Goal: Information Seeking & Learning: Learn about a topic

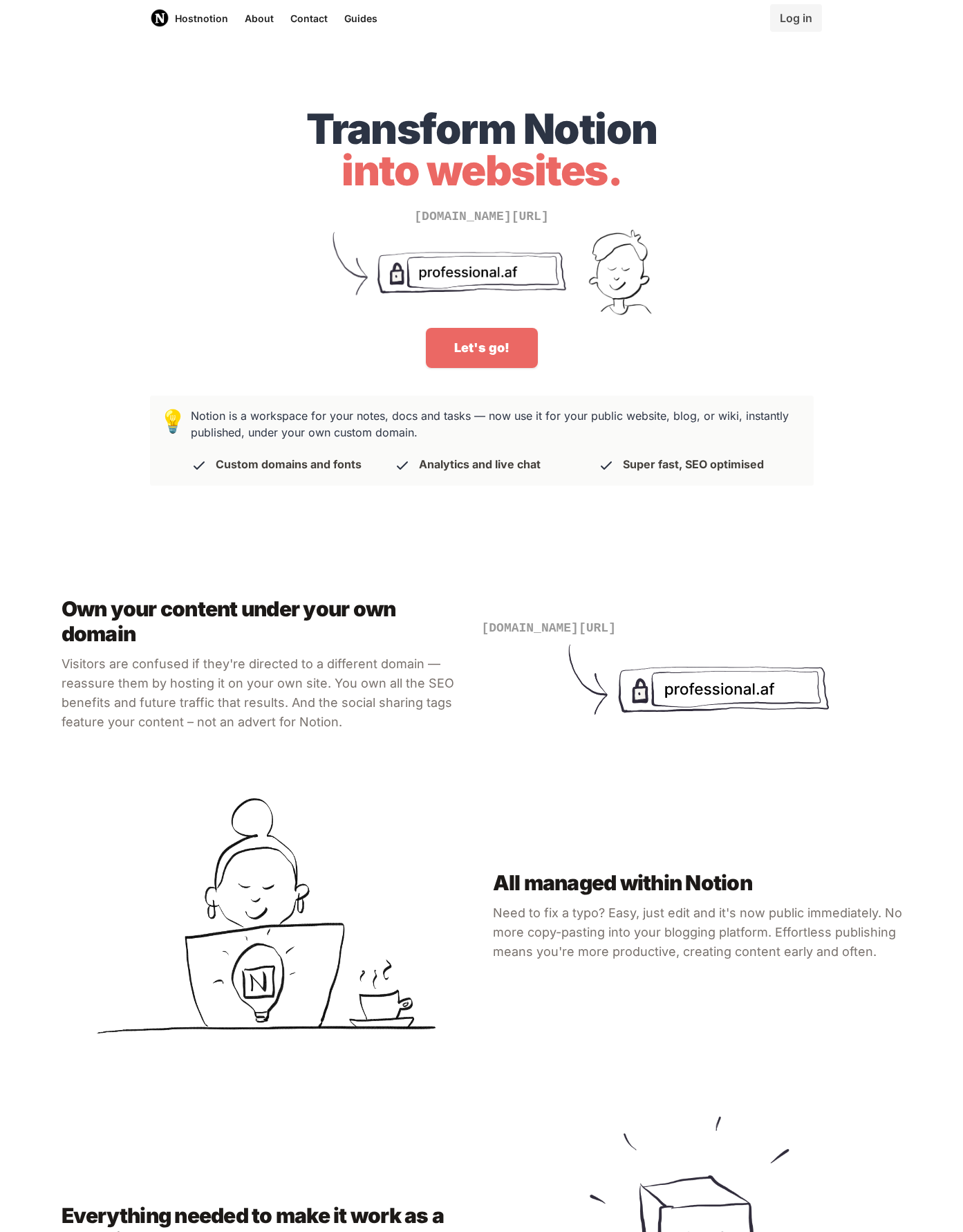
click at [431, 560] on div "Own your content under your own domain Visitors are confused if they're directe…" at bounding box center [482, 1009] width 930 height 959
click at [156, 418] on div "💡 Notion is a workspace for your notes, docs and tasks — now use it for your pu…" at bounding box center [482, 441] width 664 height 90
click at [197, 418] on h3 "Notion is a workspace for your notes, docs and tasks — now use it for your publ…" at bounding box center [494, 441] width 615 height 67
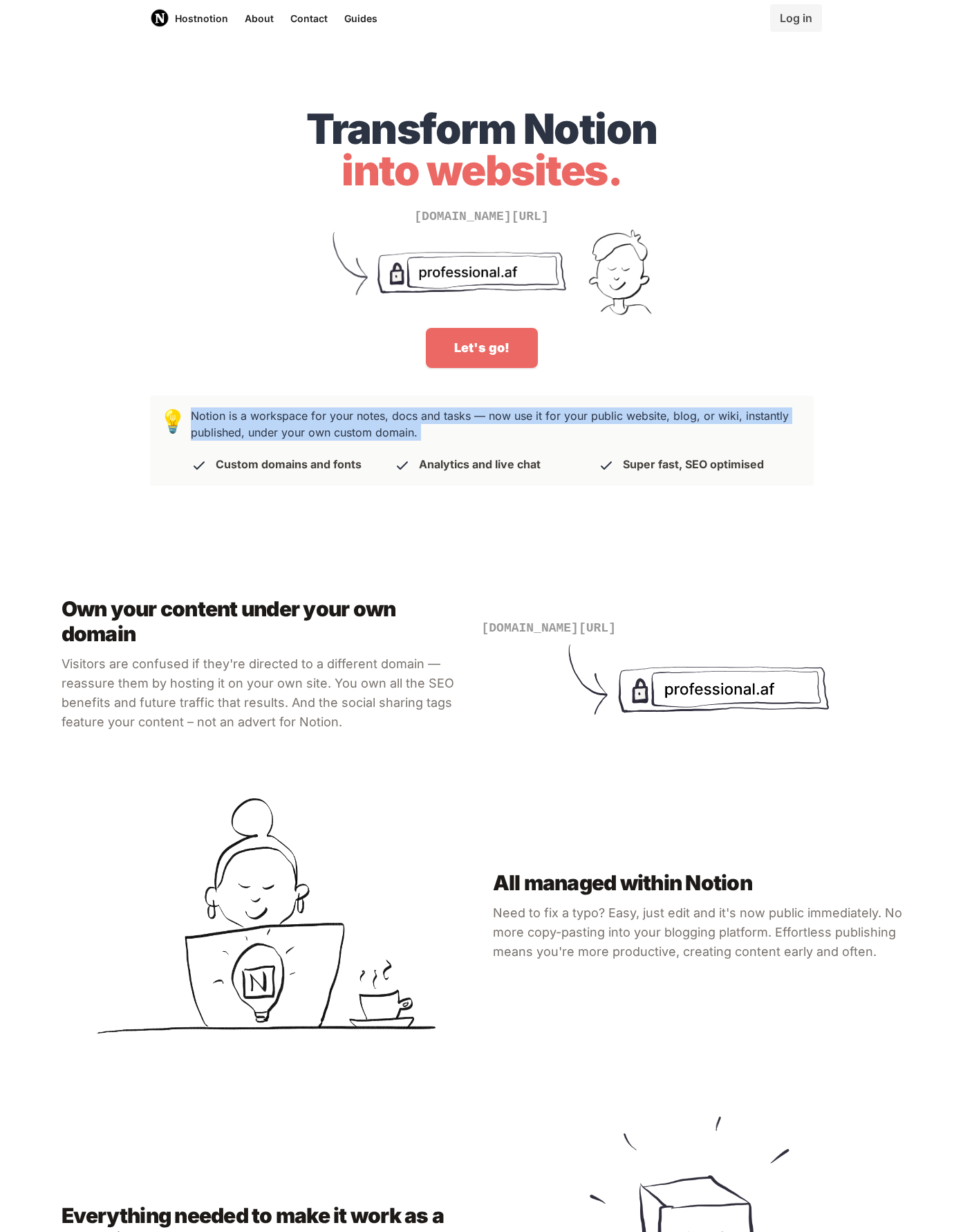
click at [197, 418] on h3 "Notion is a workspace for your notes, docs and tasks — now use it for your publ…" at bounding box center [494, 441] width 615 height 67
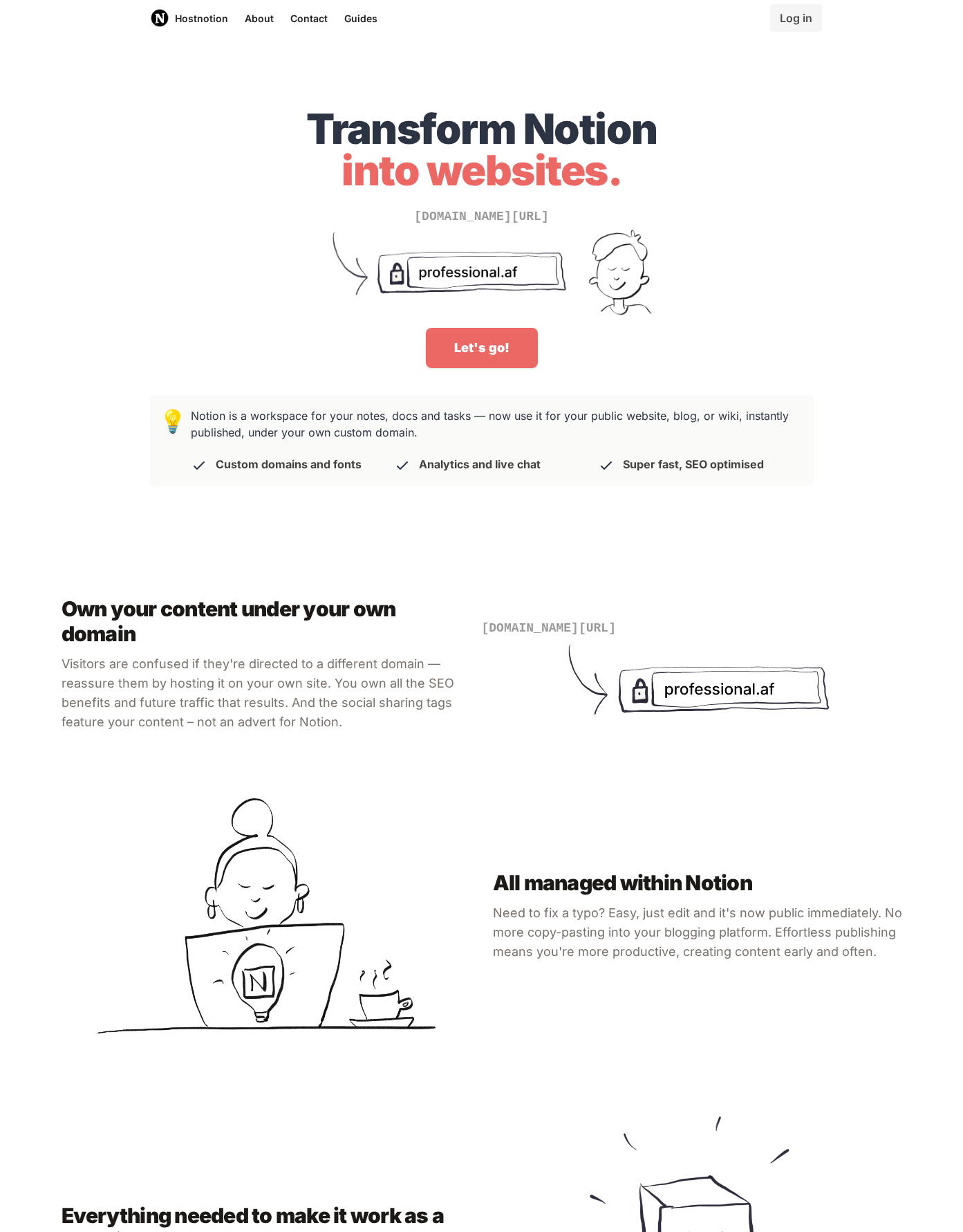
click at [65, 139] on div "Transform Notion into websites. [DOMAIN_NAME][URL] Let's go!" at bounding box center [482, 218] width 963 height 332
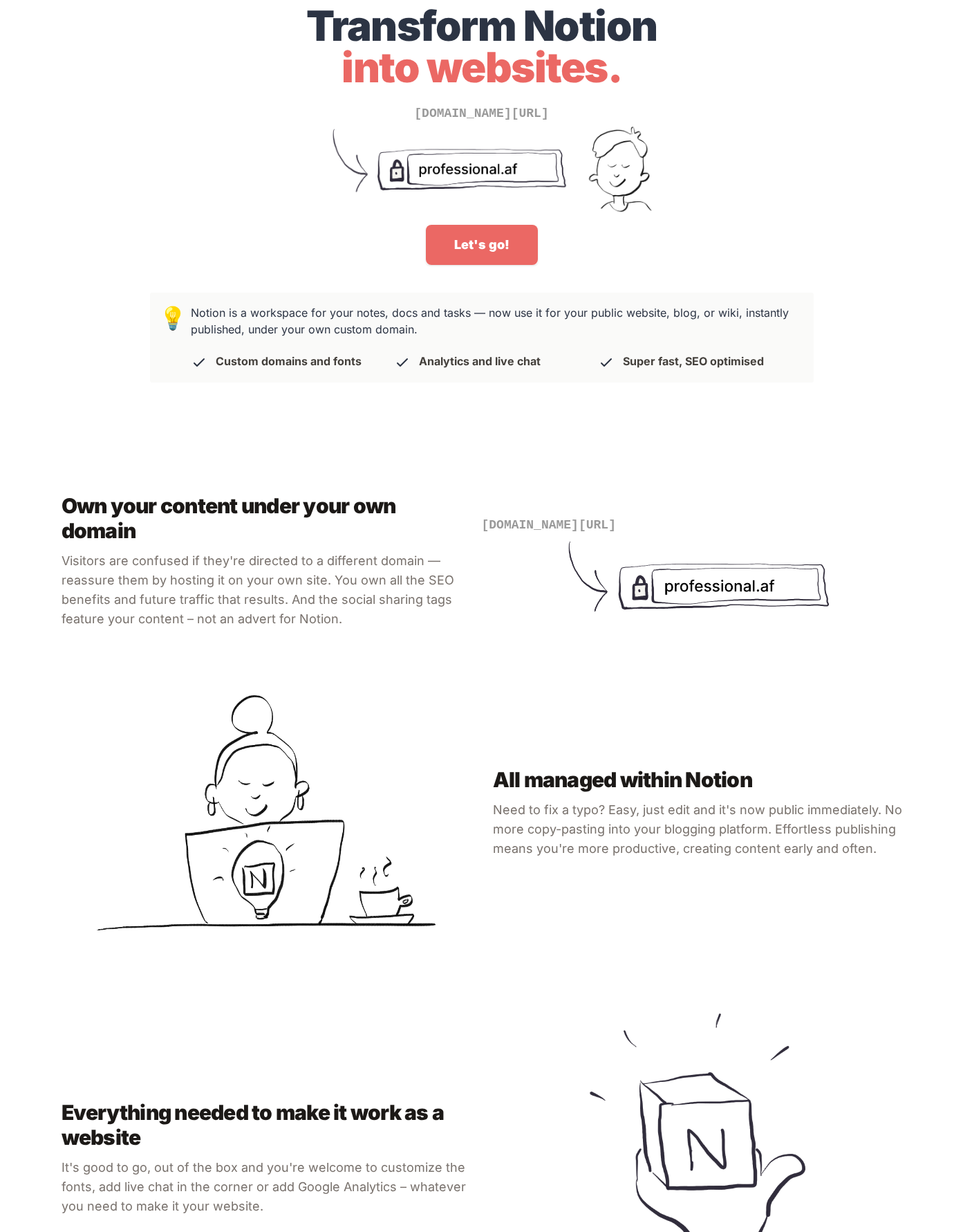
scroll to position [115, 0]
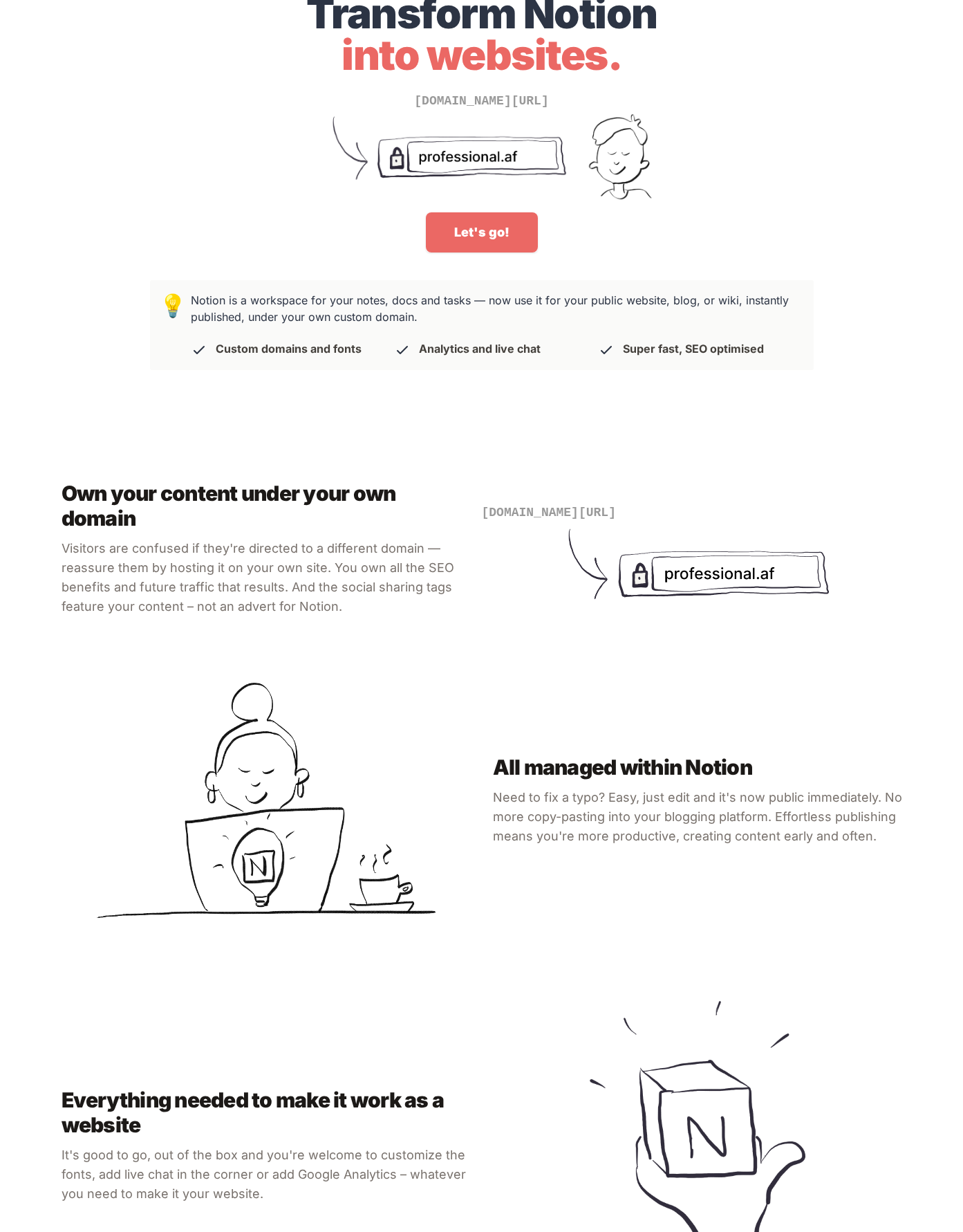
click at [560, 686] on div "Own your content under your own domain Visitors are confused if they're directe…" at bounding box center [482, 894] width 885 height 826
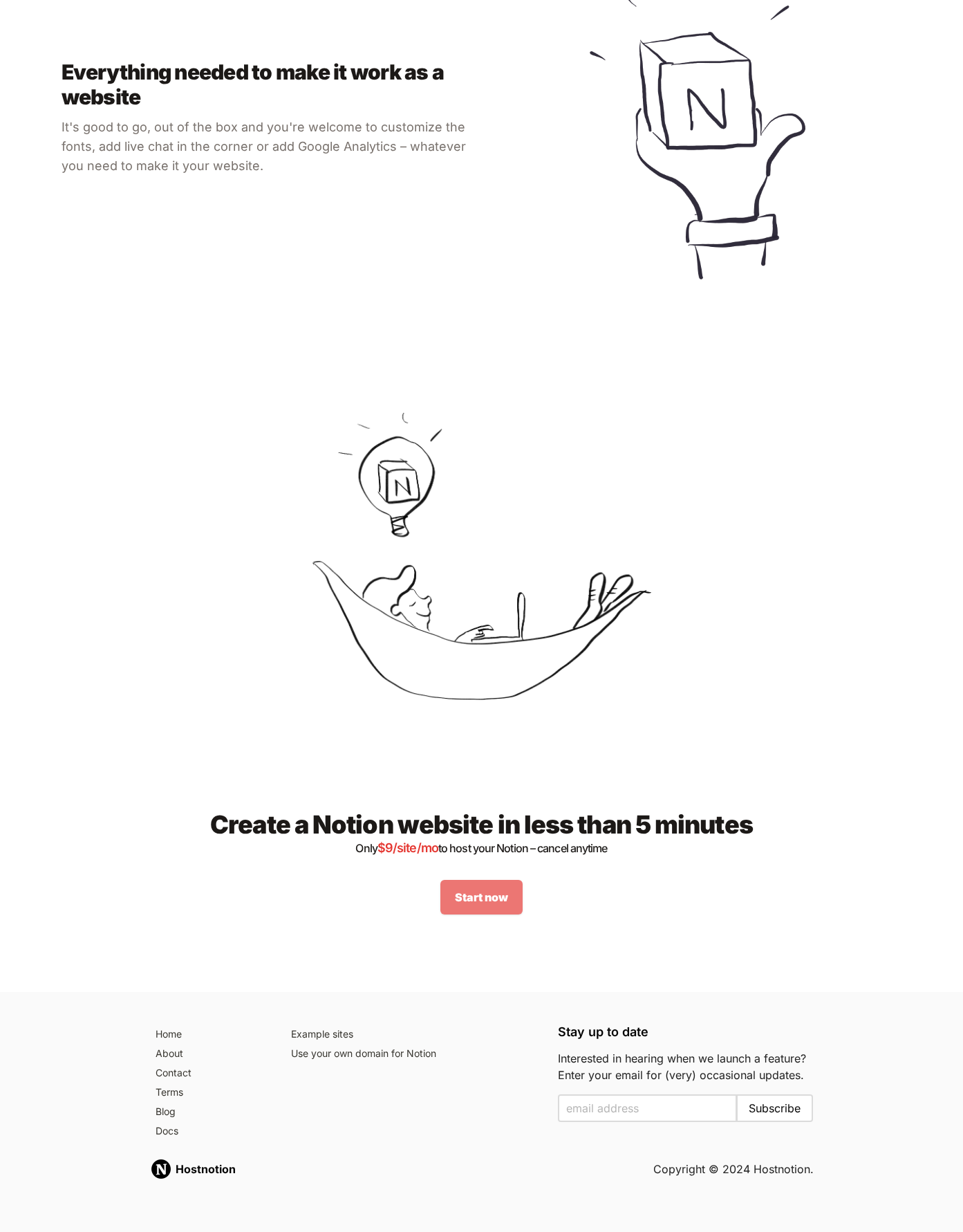
scroll to position [1165, 0]
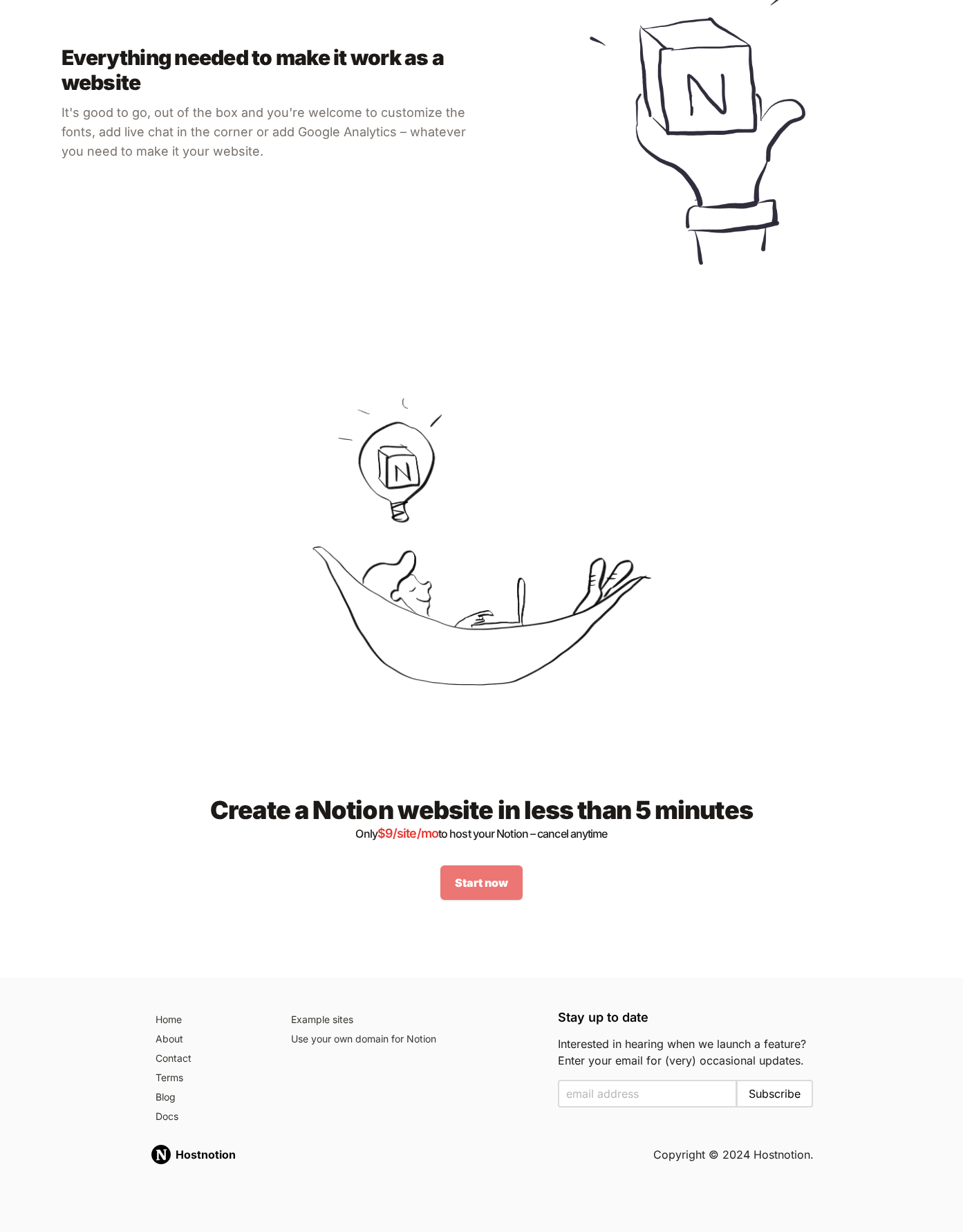
click at [474, 915] on div "Create a Notion website in less than 5 minutes Only $ 9 /site/mo to host your N…" at bounding box center [482, 848] width 664 height 192
click at [336, 1037] on link "Use your own domain for Notion" at bounding box center [413, 1040] width 256 height 19
